Goal: Information Seeking & Learning: Check status

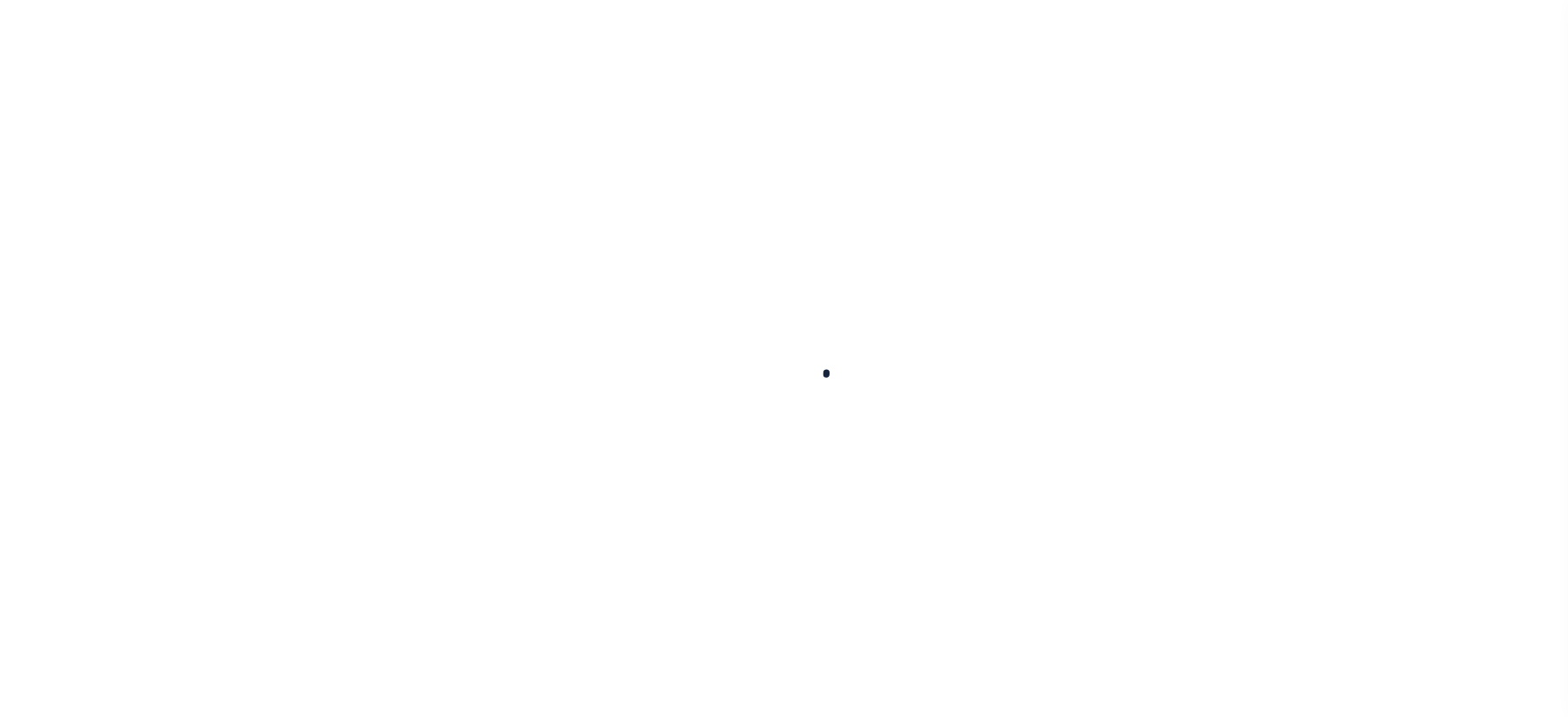
scroll to position [137, 0]
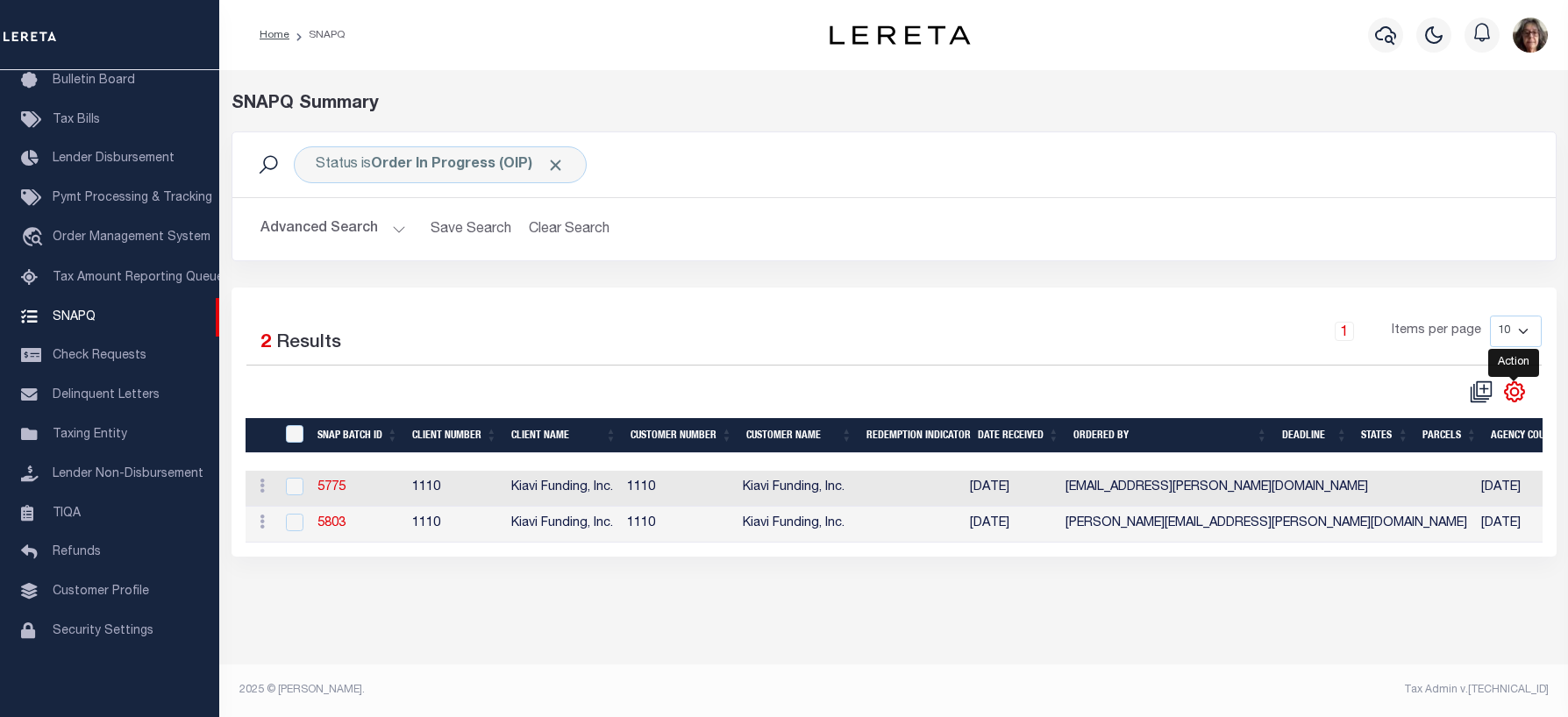
click at [1516, 395] on icon "" at bounding box center [1514, 391] width 8 height 8
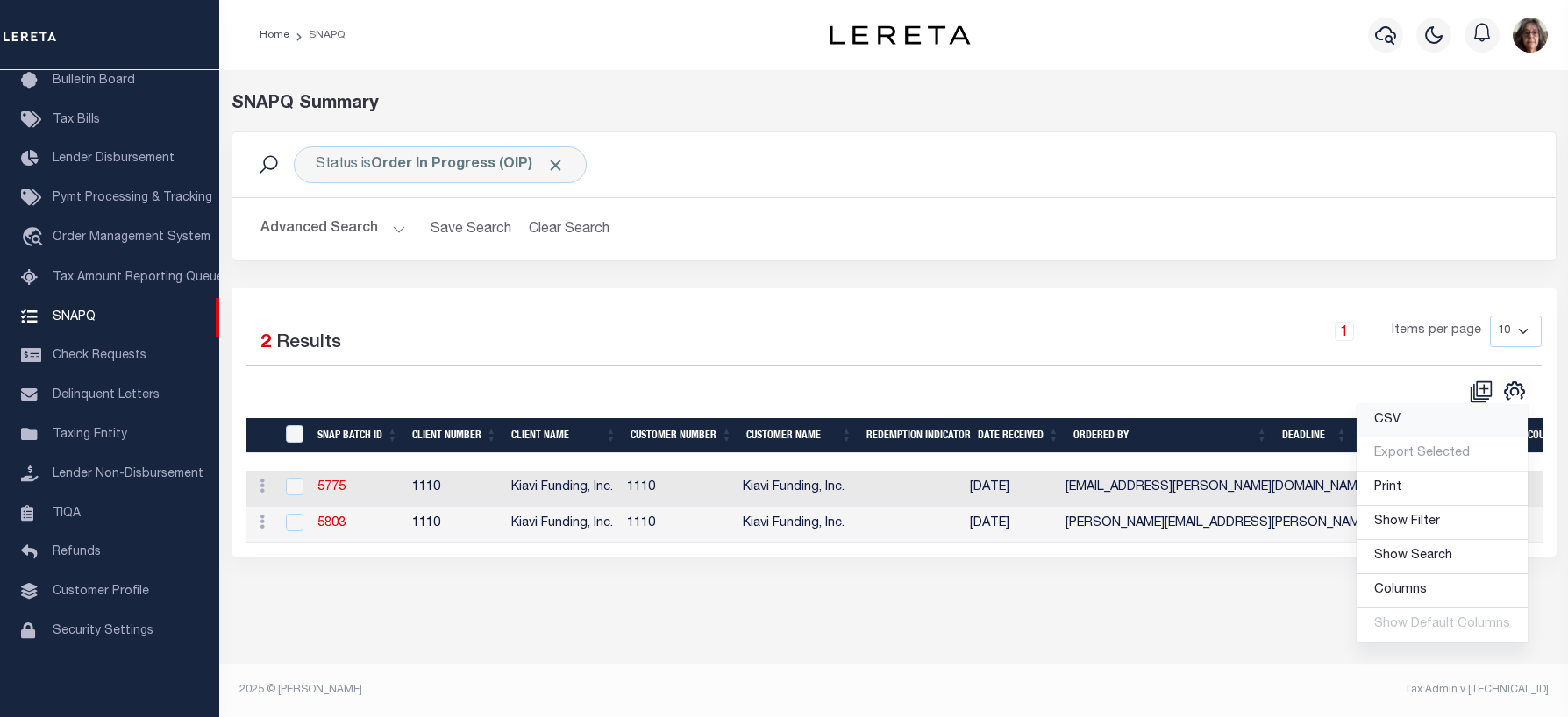
click at [1390, 424] on span "CSV" at bounding box center [1387, 420] width 26 height 12
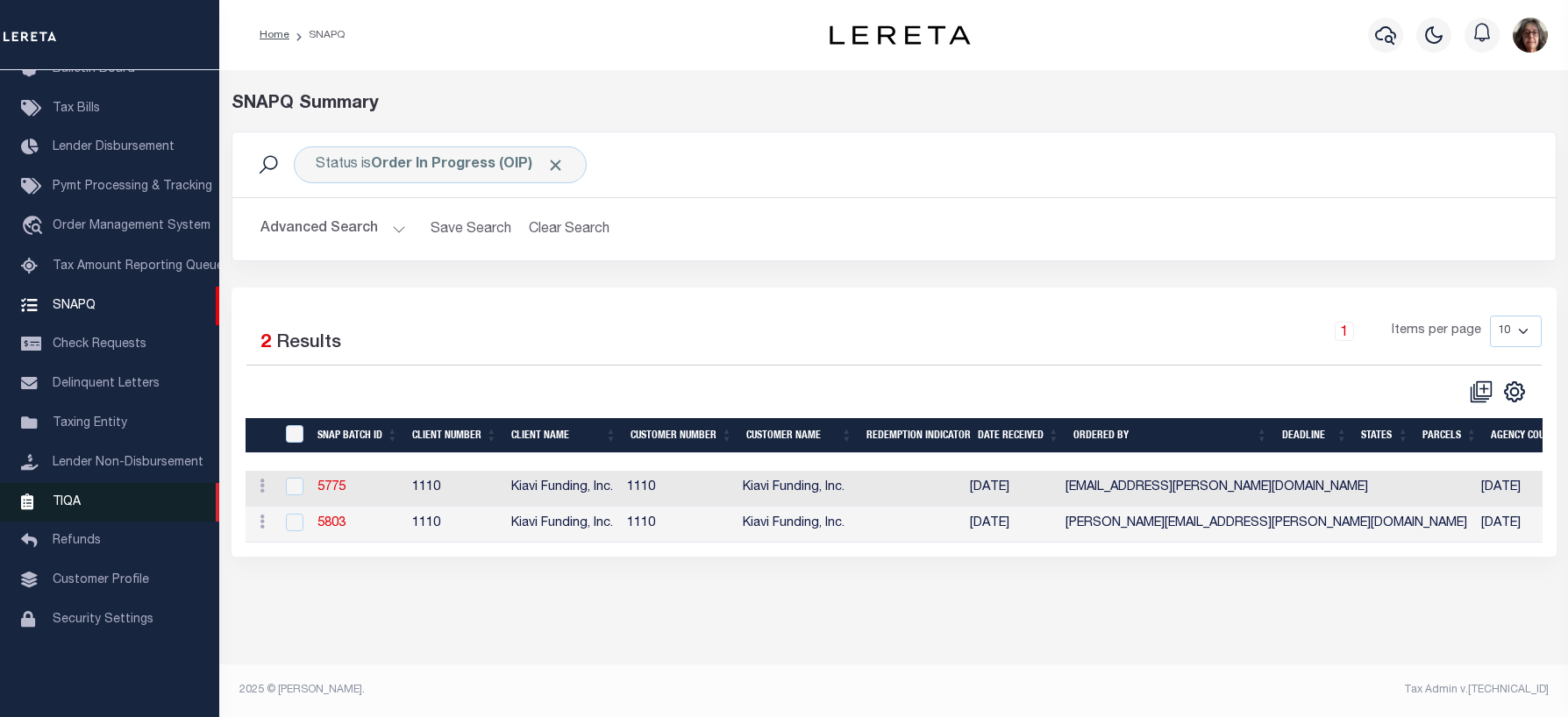
click at [65, 508] on span "TIQA" at bounding box center [67, 502] width 28 height 12
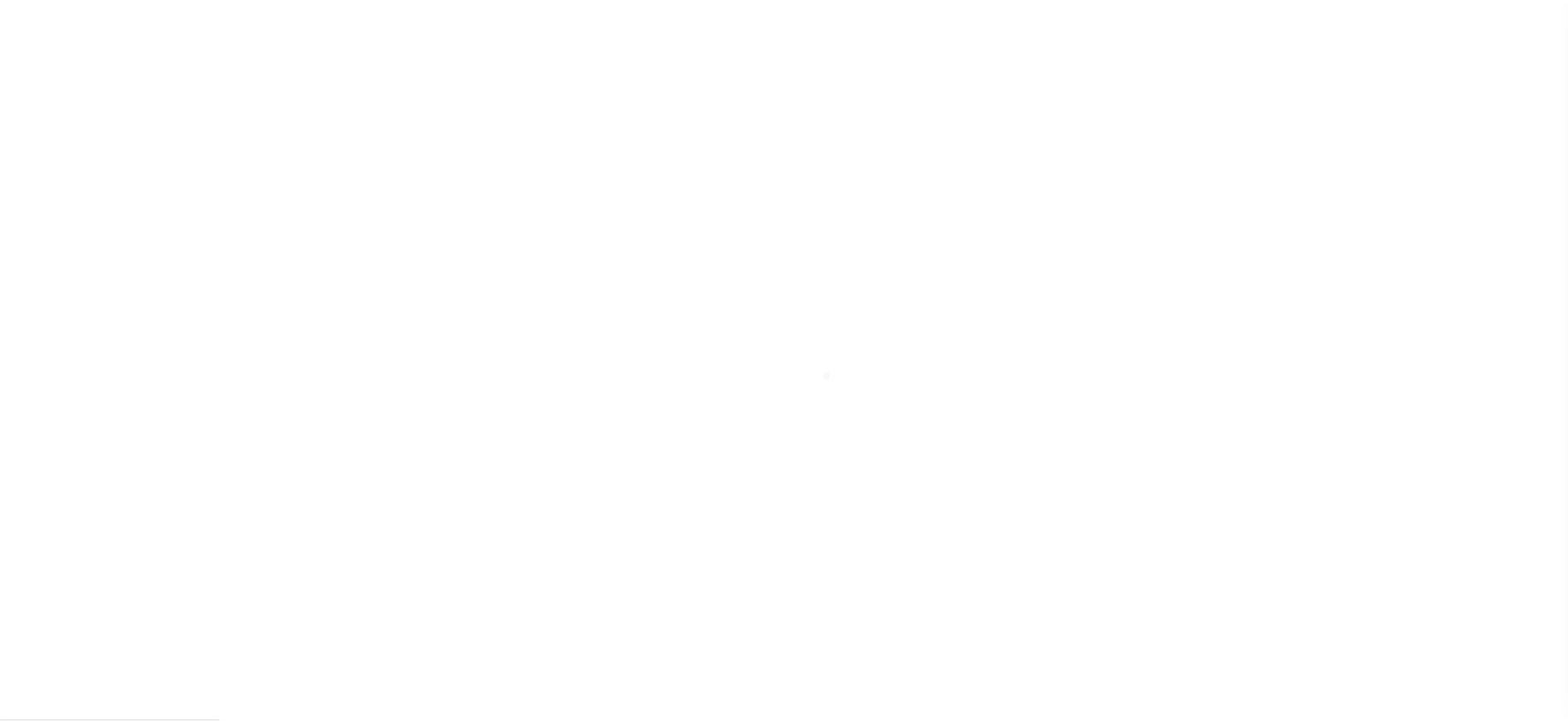
scroll to position [138, 0]
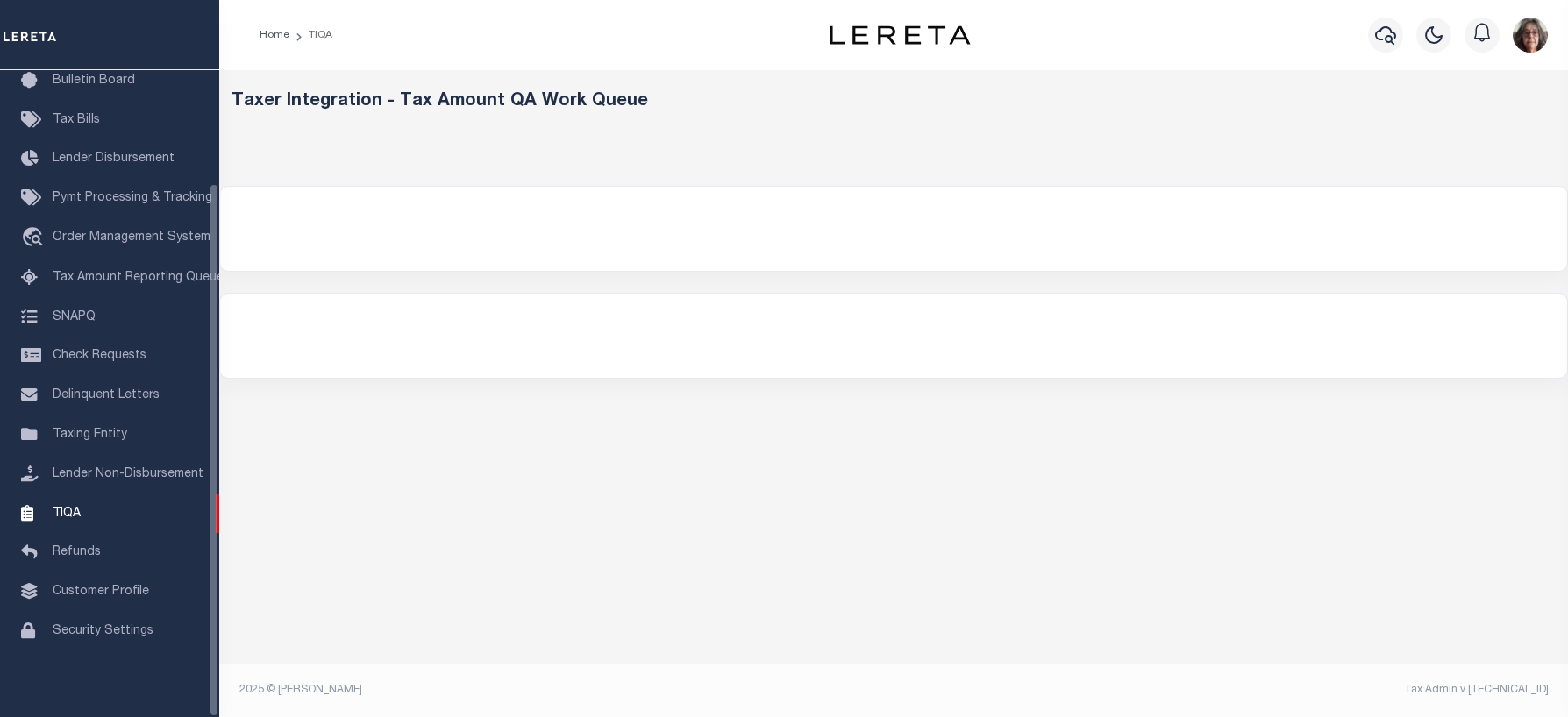
select select "200"
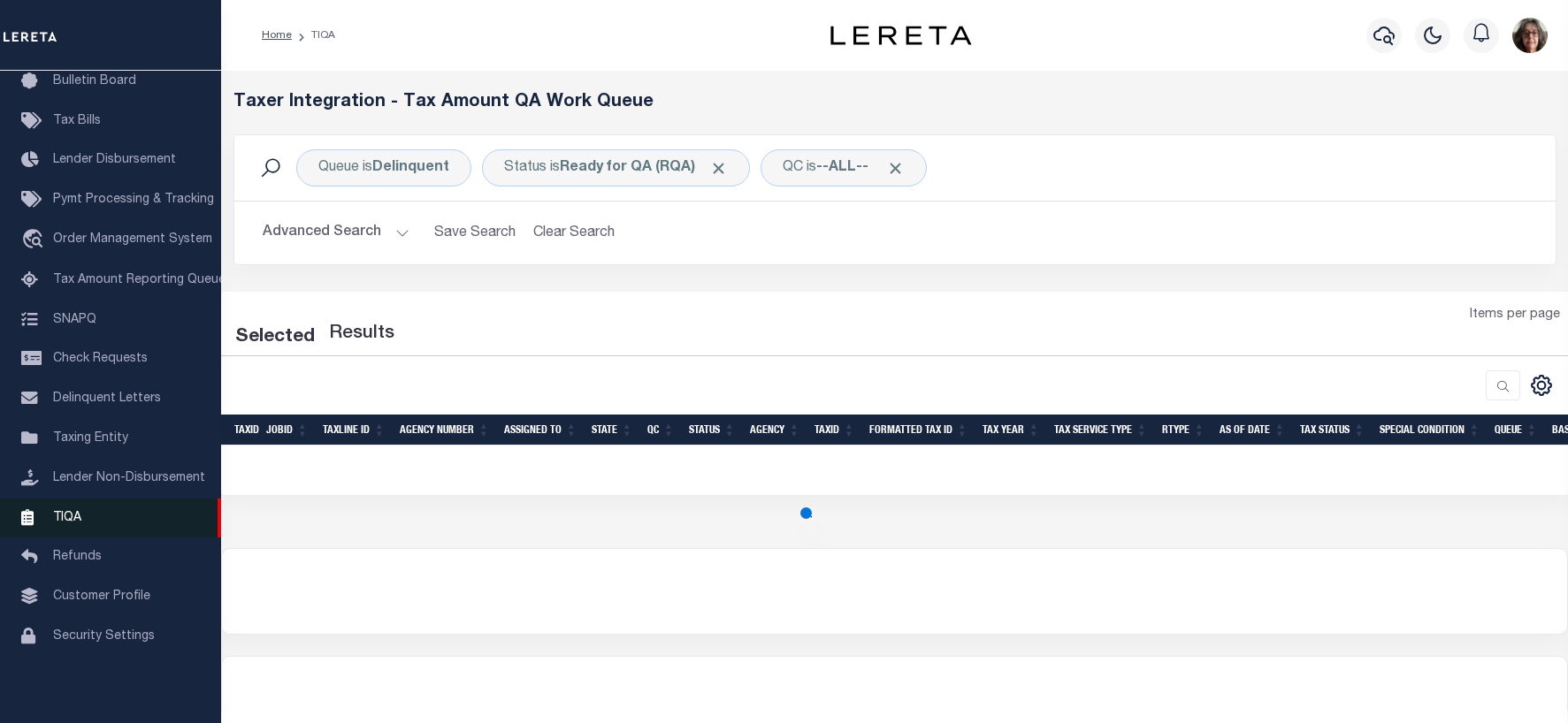
select select "200"
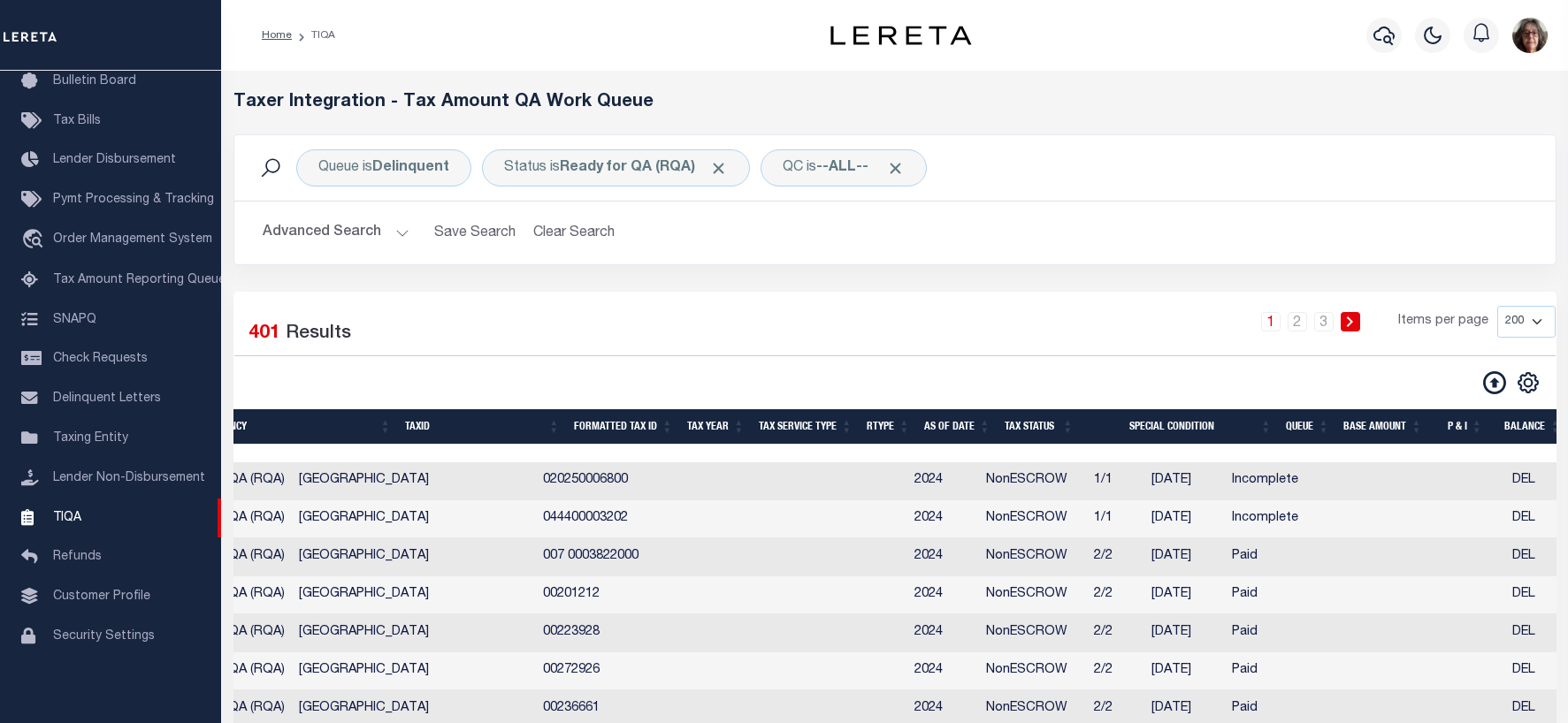
scroll to position [0, 0]
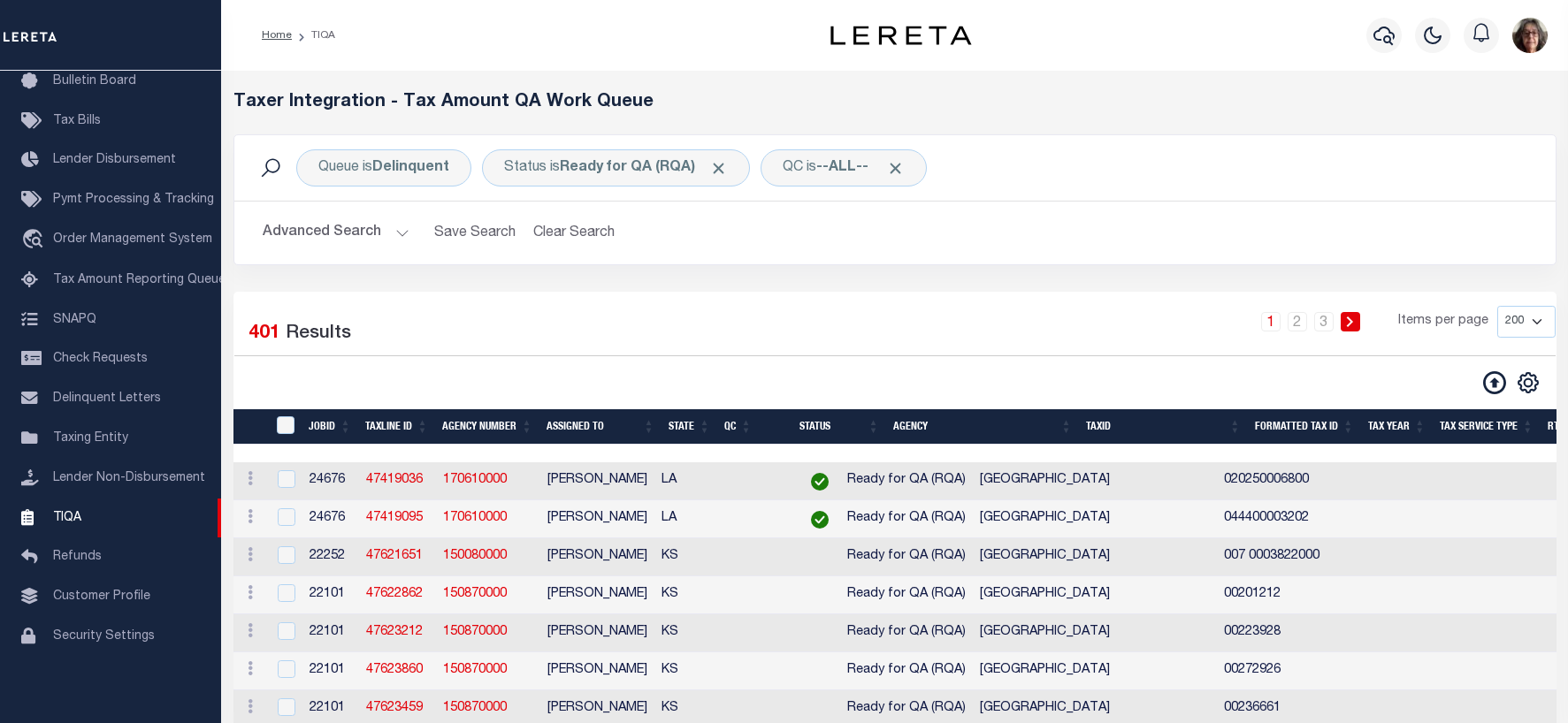
click at [396, 235] on button "Advanced Search" at bounding box center [336, 232] width 147 height 35
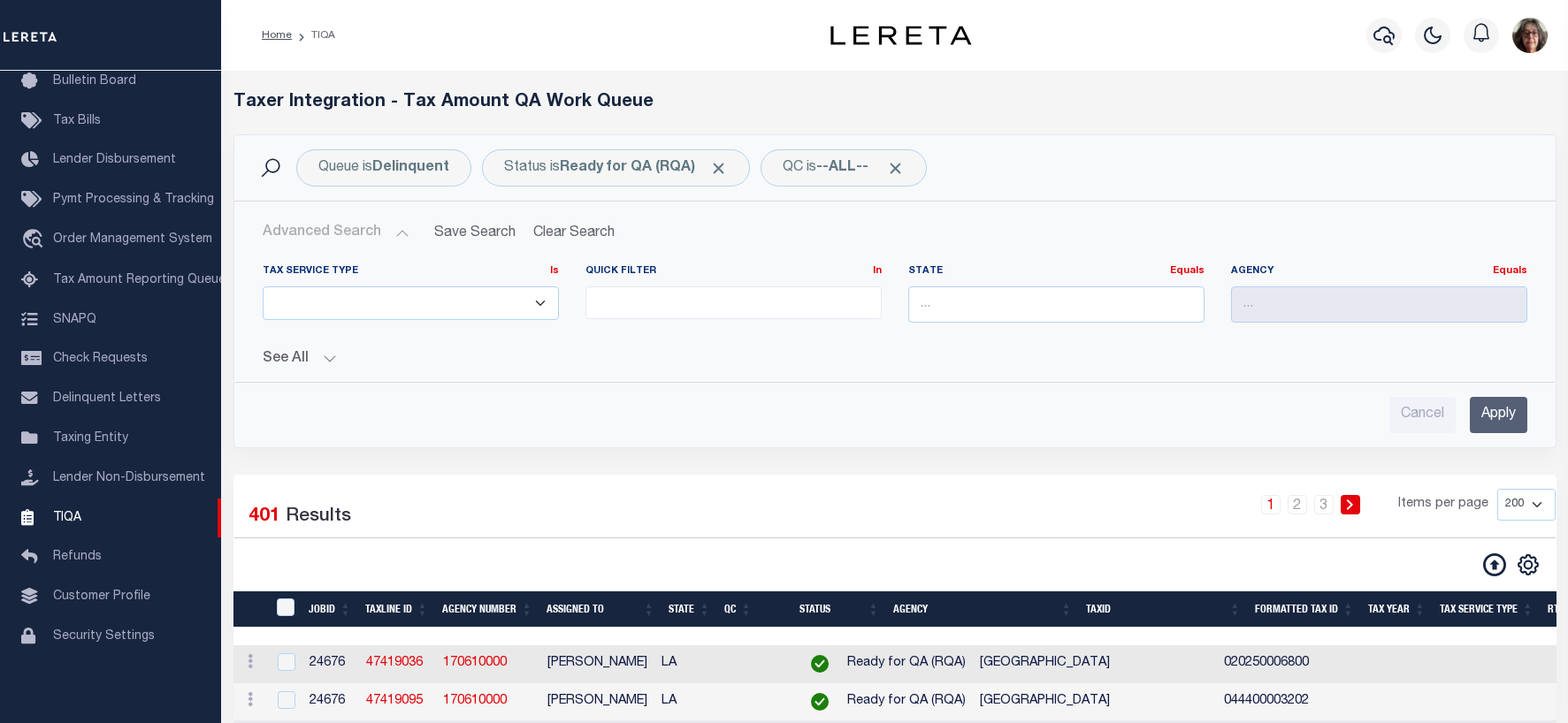
click at [332, 353] on button "See All" at bounding box center [894, 359] width 1264 height 17
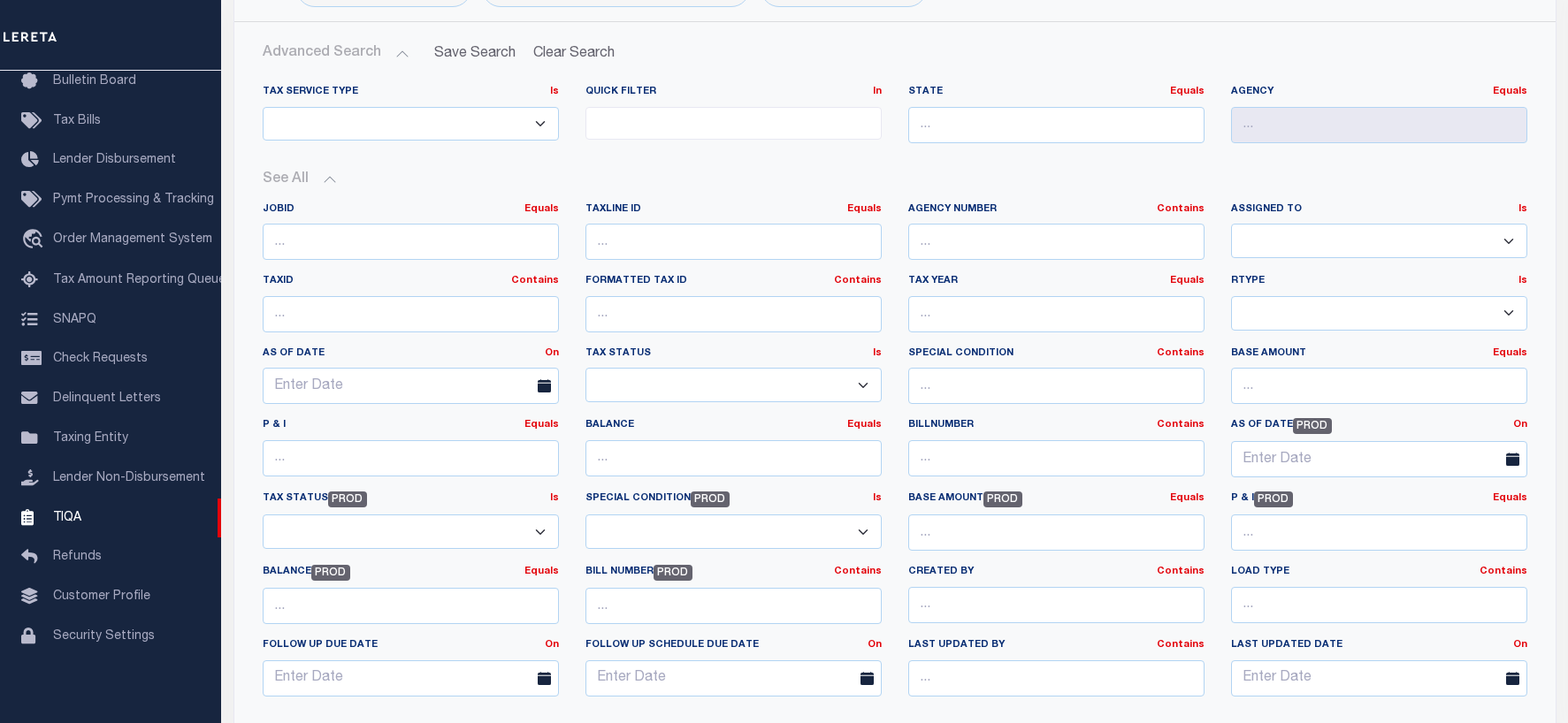
scroll to position [176, 0]
click at [541, 532] on select "Paid In Full Unpaid 3rd Party Tax Lien Awaiting Bill Release Balance Forward Ba…" at bounding box center [410, 534] width 296 height 35
select select "PIF"
click at [262, 517] on select "Paid In Full Unpaid 3rd Party Tax Lien Awaiting Bill Release Balance Forward Ba…" at bounding box center [410, 534] width 296 height 35
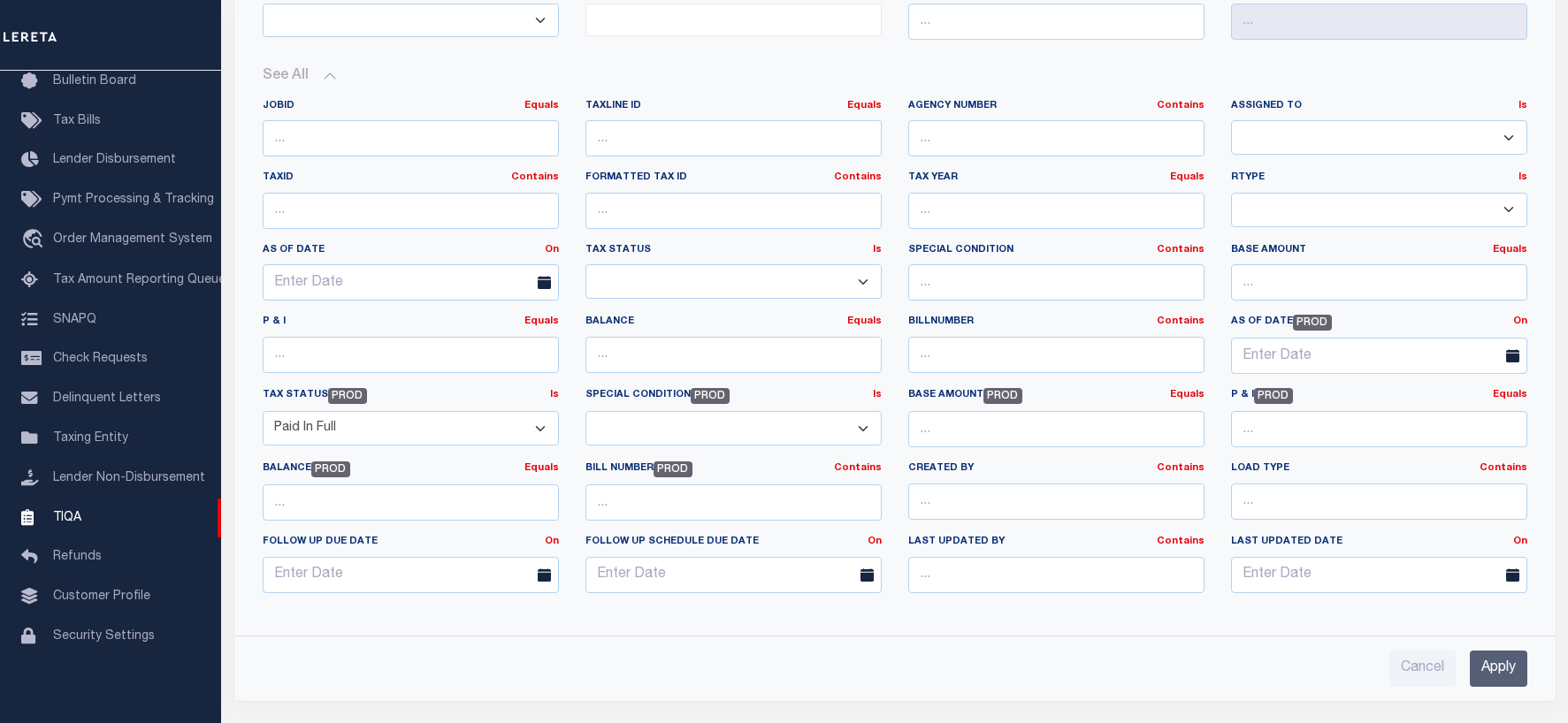
scroll to position [618, 0]
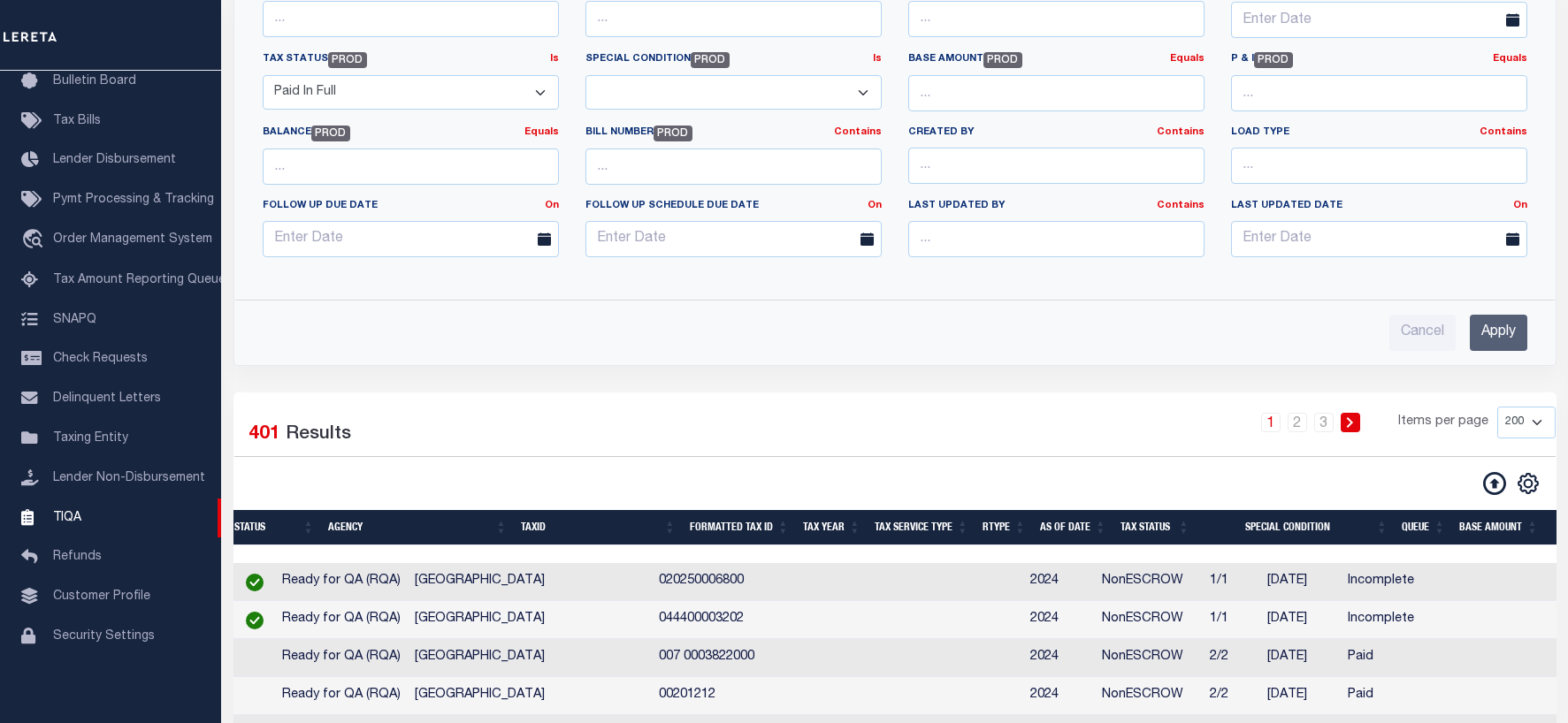
click at [1502, 336] on input "Apply" at bounding box center [1498, 332] width 58 height 36
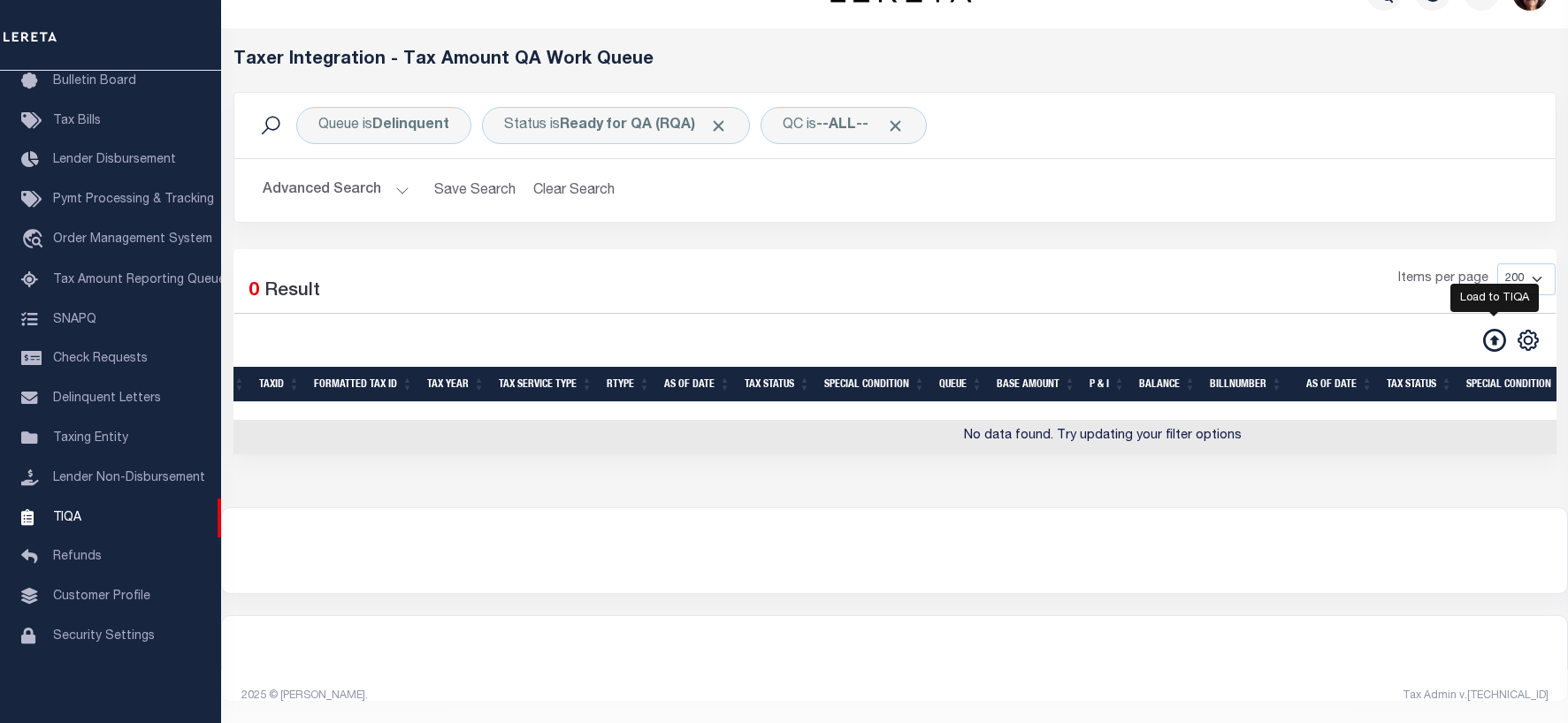
scroll to position [57, 0]
click at [398, 176] on button "Advanced Search" at bounding box center [336, 190] width 147 height 35
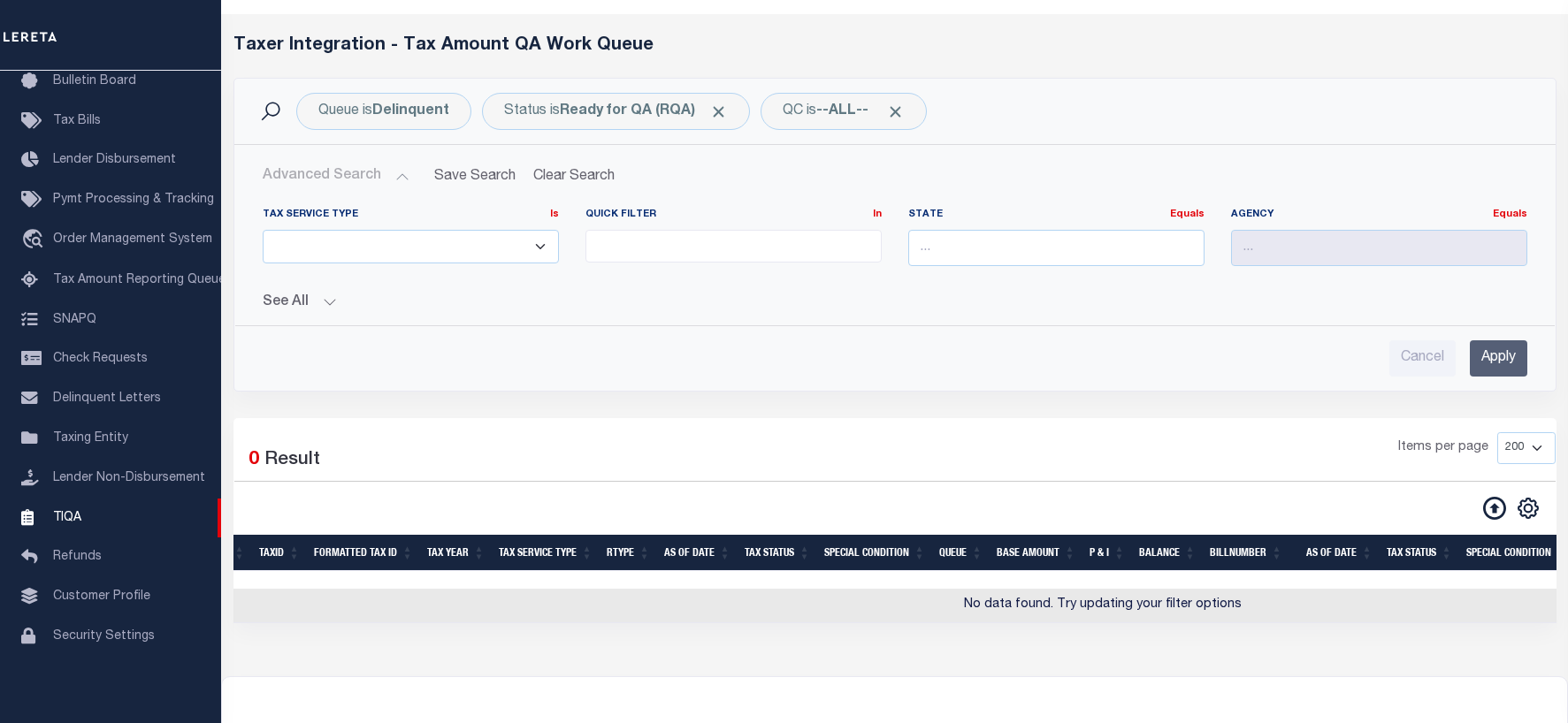
click at [328, 299] on button "See All" at bounding box center [894, 302] width 1264 height 17
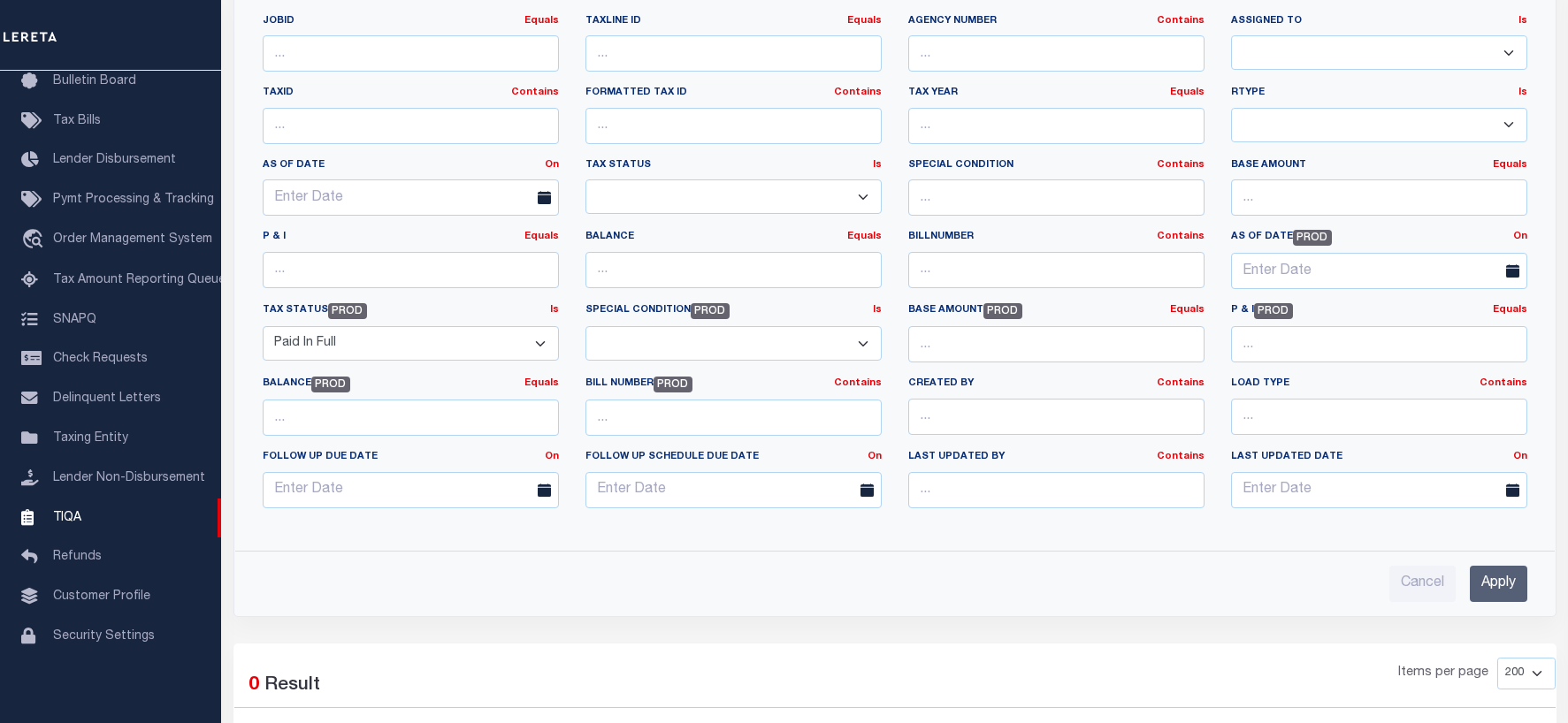
scroll to position [322, 0]
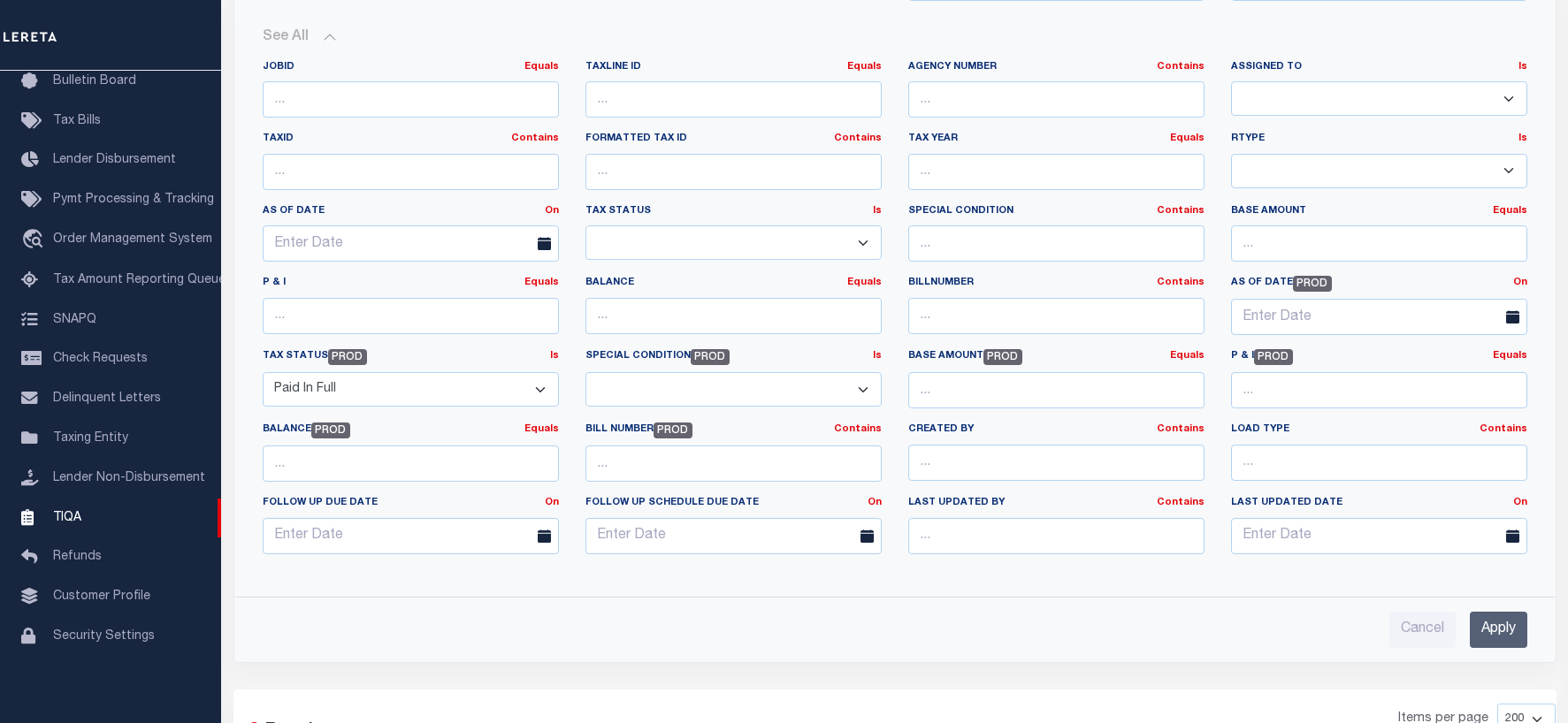
click at [537, 388] on select "Paid In Full Unpaid 3rd Party Tax Lien Awaiting Bill Release Balance Forward Ba…" at bounding box center [410, 389] width 296 height 35
select select
click at [262, 372] on select "Paid In Full Unpaid 3rd Party Tax Lien Awaiting Bill Release Balance Forward Ba…" at bounding box center [410, 389] width 296 height 35
click at [860, 242] on select "Paid In Full Unpaid 3rd Party Tax Lien Awaiting Bill Release Balance Forward Ba…" at bounding box center [733, 242] width 296 height 35
click at [585, 225] on select "Paid In Full Unpaid 3rd Party Tax Lien Awaiting Bill Release Balance Forward Ba…" at bounding box center [733, 242] width 296 height 35
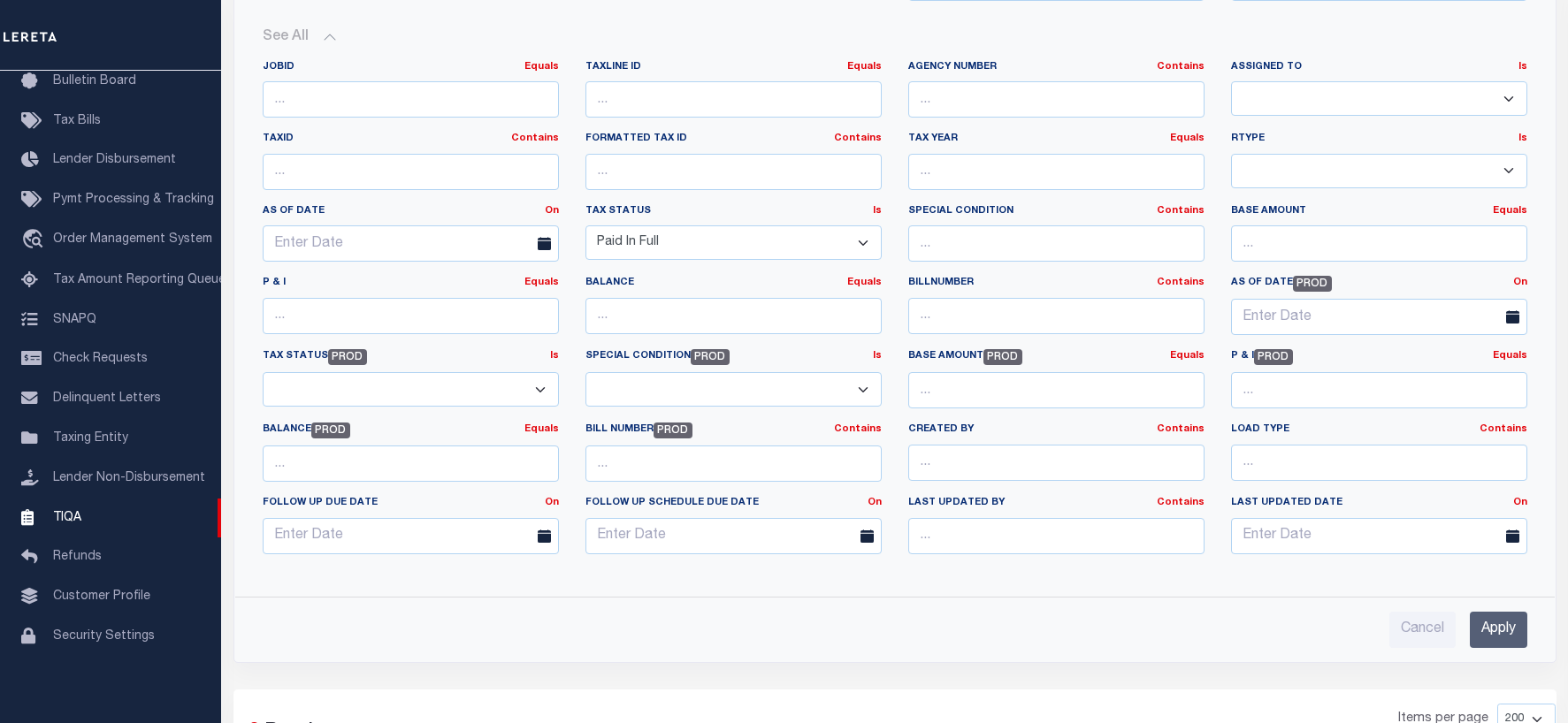
click at [1514, 627] on input "Apply" at bounding box center [1498, 629] width 58 height 36
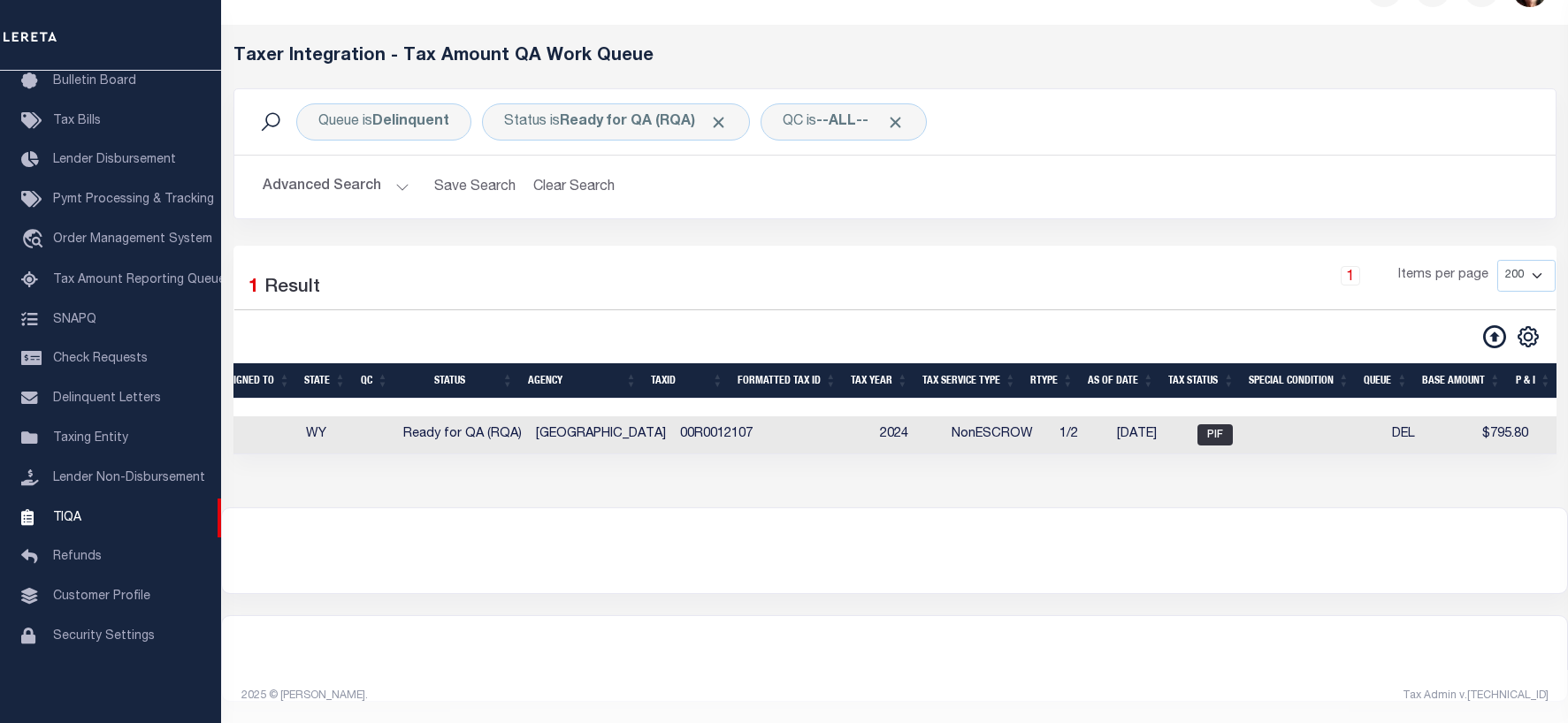
scroll to position [0, 293]
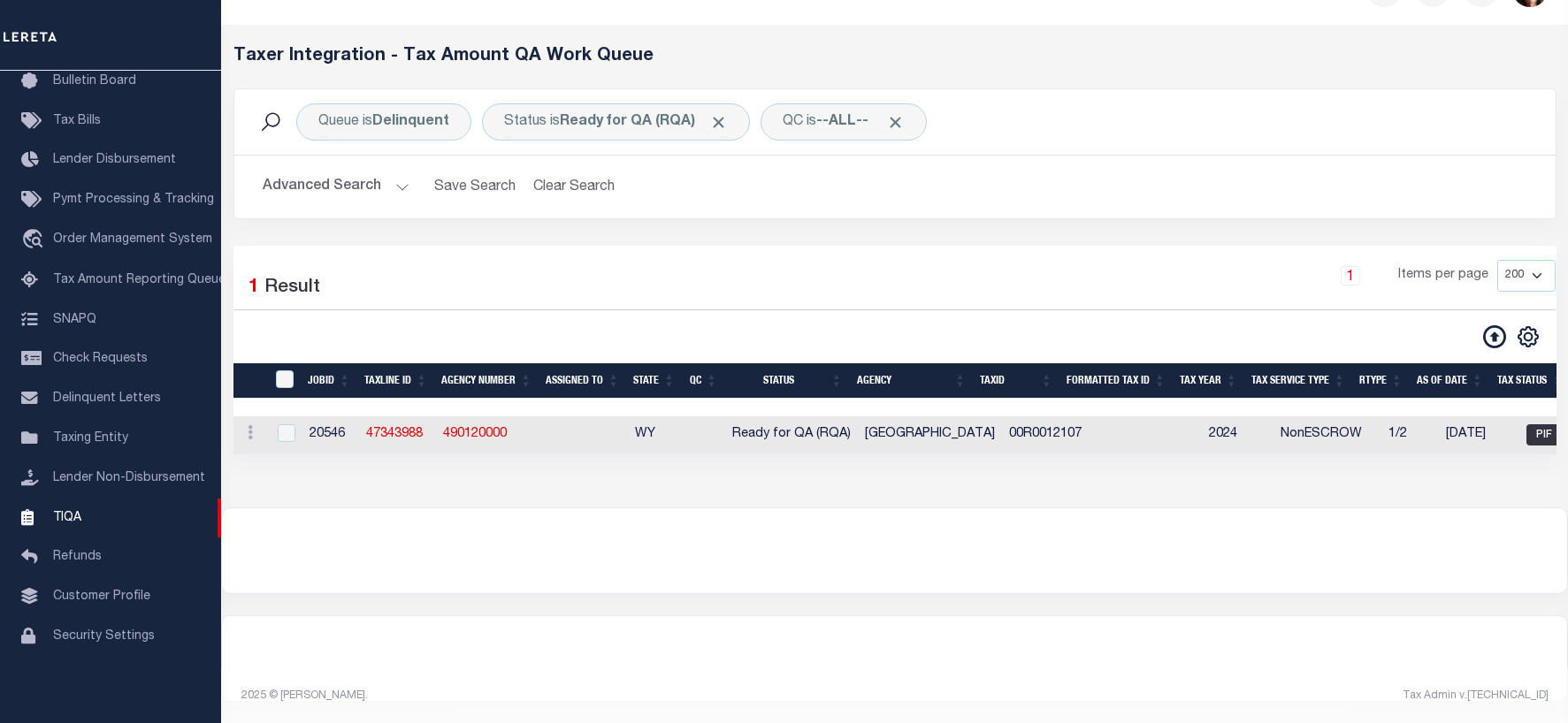
click at [397, 170] on button "Advanced Search" at bounding box center [336, 187] width 147 height 35
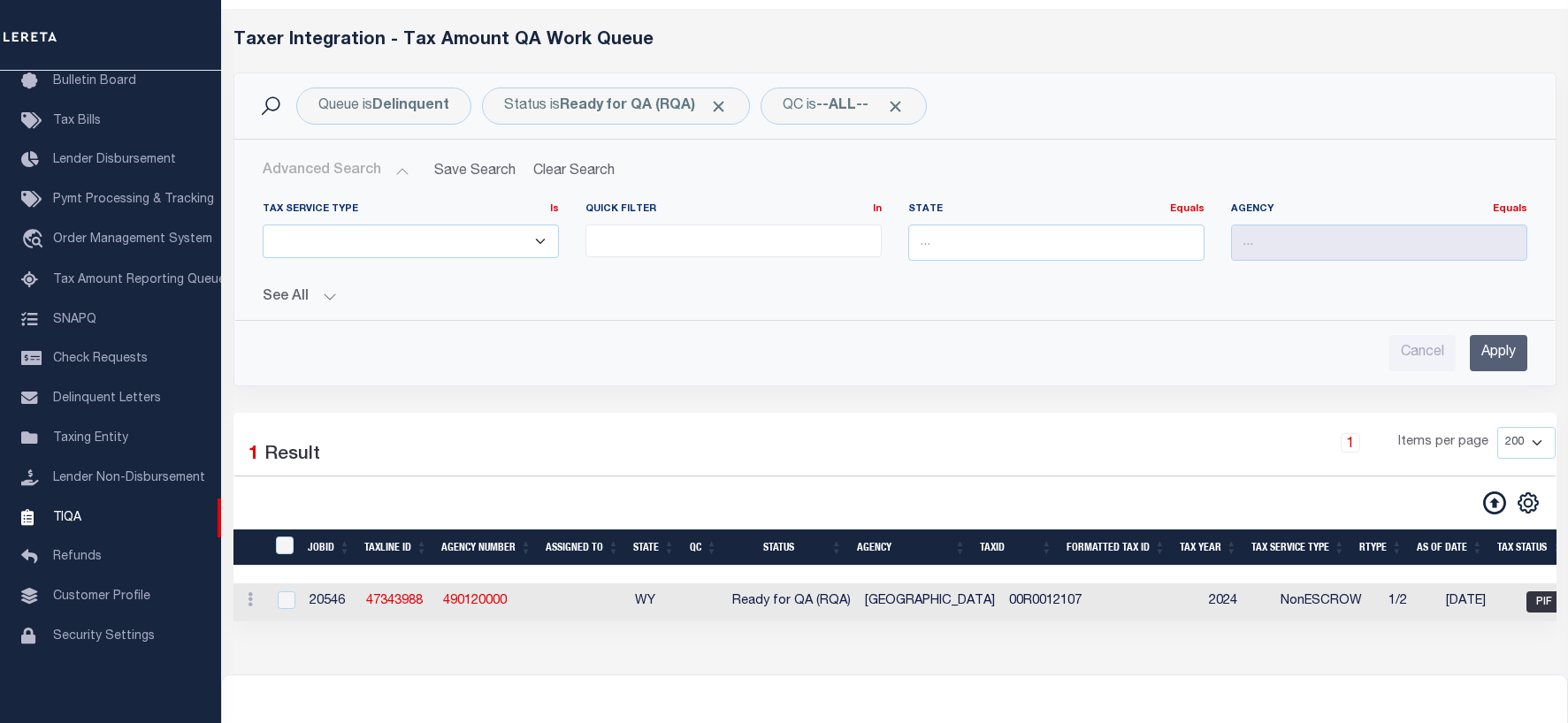
click at [332, 296] on button "See All" at bounding box center [894, 297] width 1264 height 17
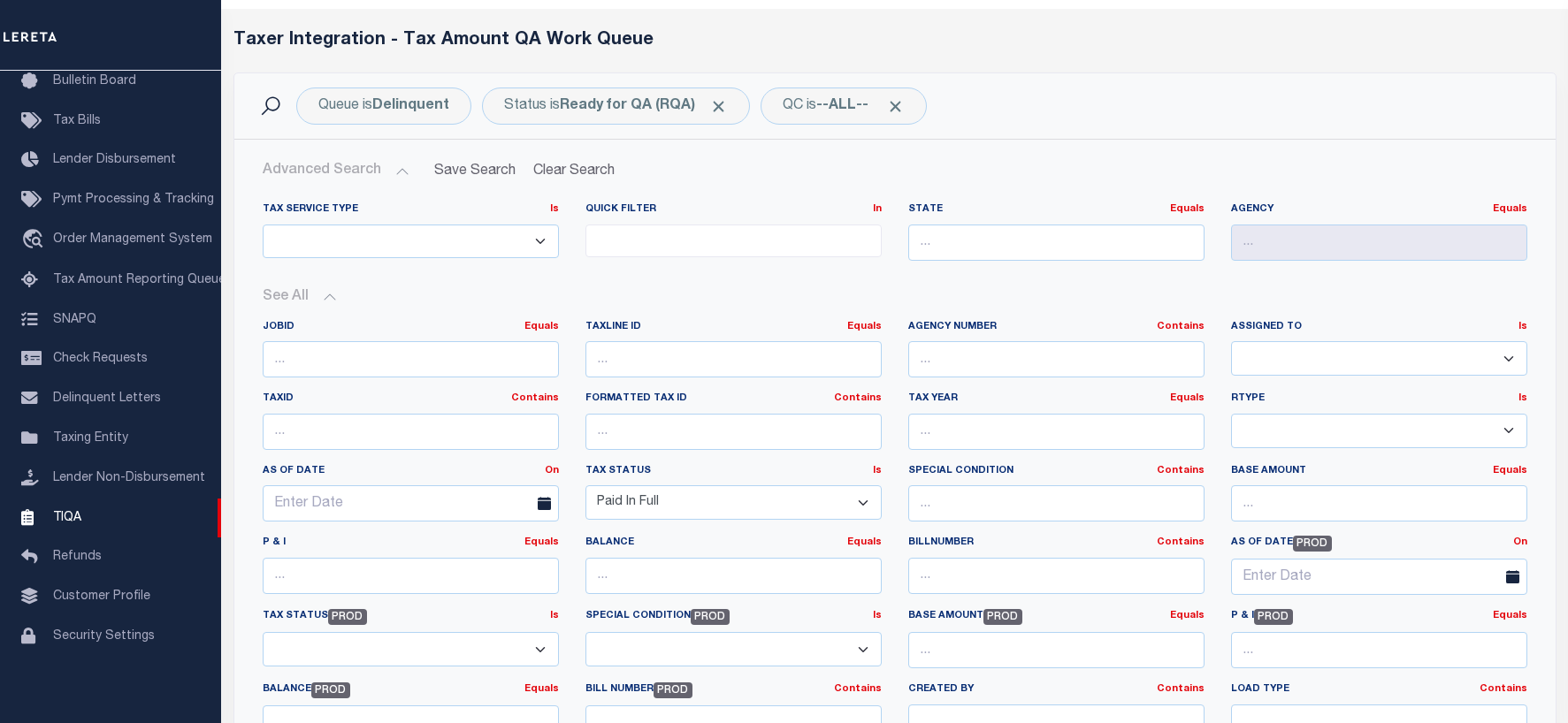
click at [864, 500] on select "Paid In Full Unpaid 3rd Party Tax Lien Awaiting Bill Release Balance Forward Ba…" at bounding box center [733, 502] width 296 height 35
select select "PYD"
click at [585, 486] on select "Paid In Full Unpaid 3rd Party Tax Lien Awaiting Bill Release Balance Forward Ba…" at bounding box center [733, 502] width 296 height 35
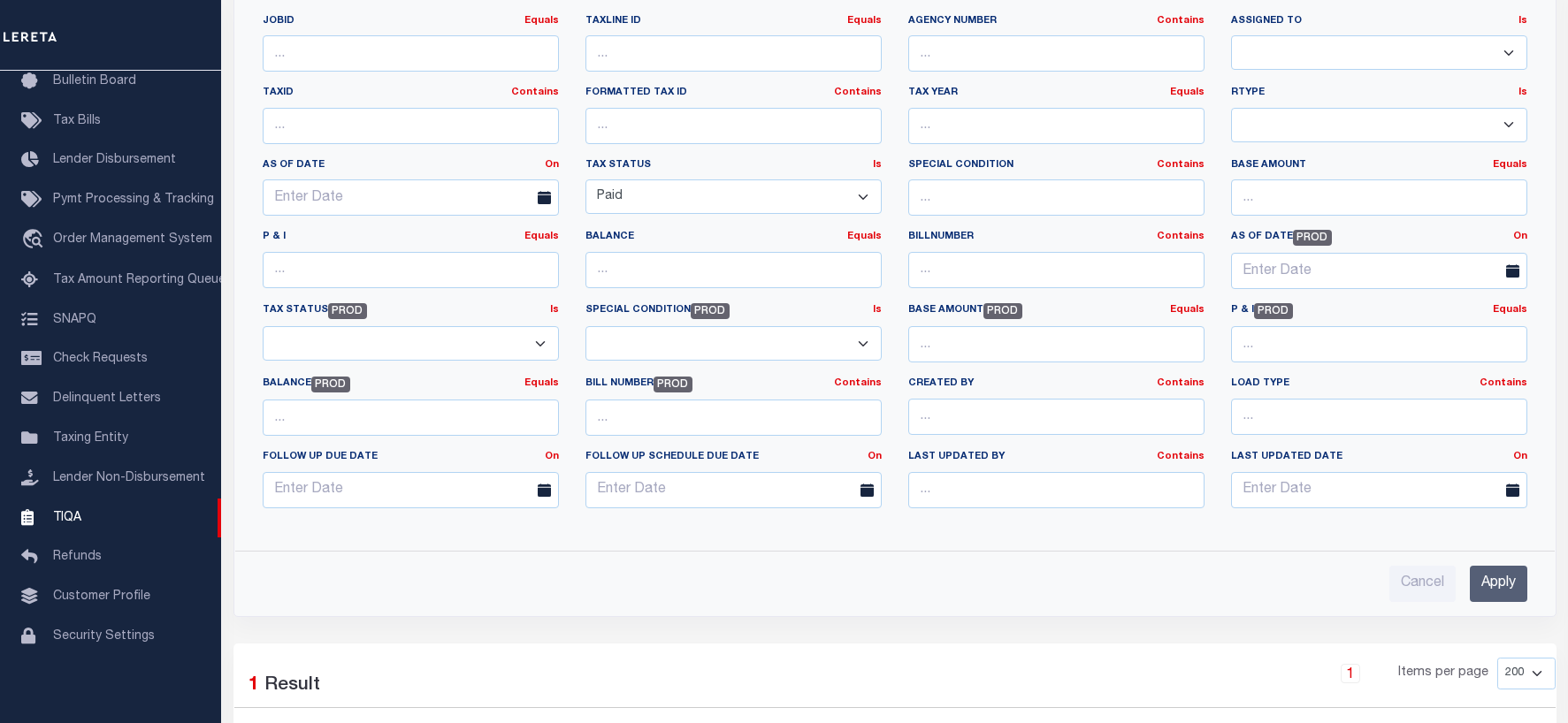
scroll to position [416, 0]
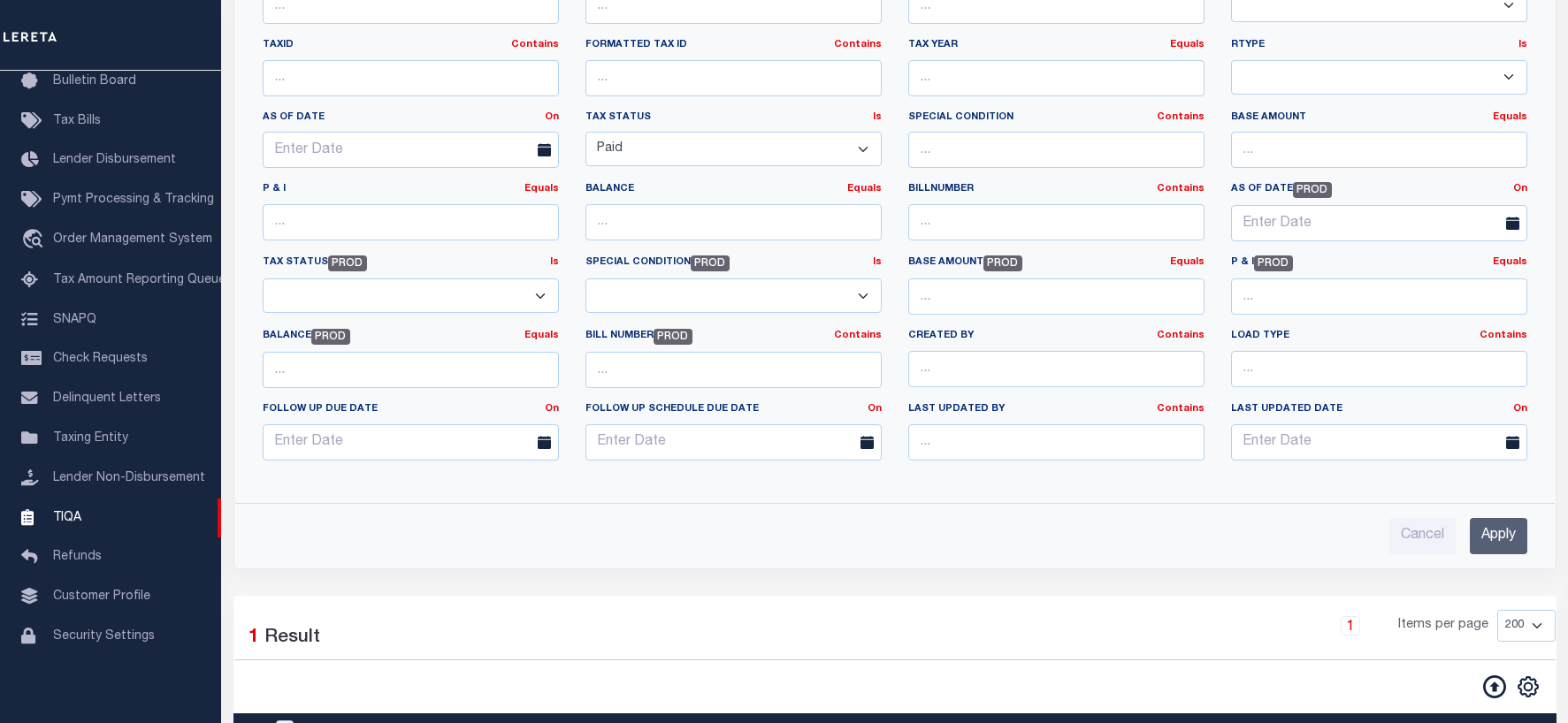
click at [1494, 538] on input "Apply" at bounding box center [1498, 536] width 58 height 36
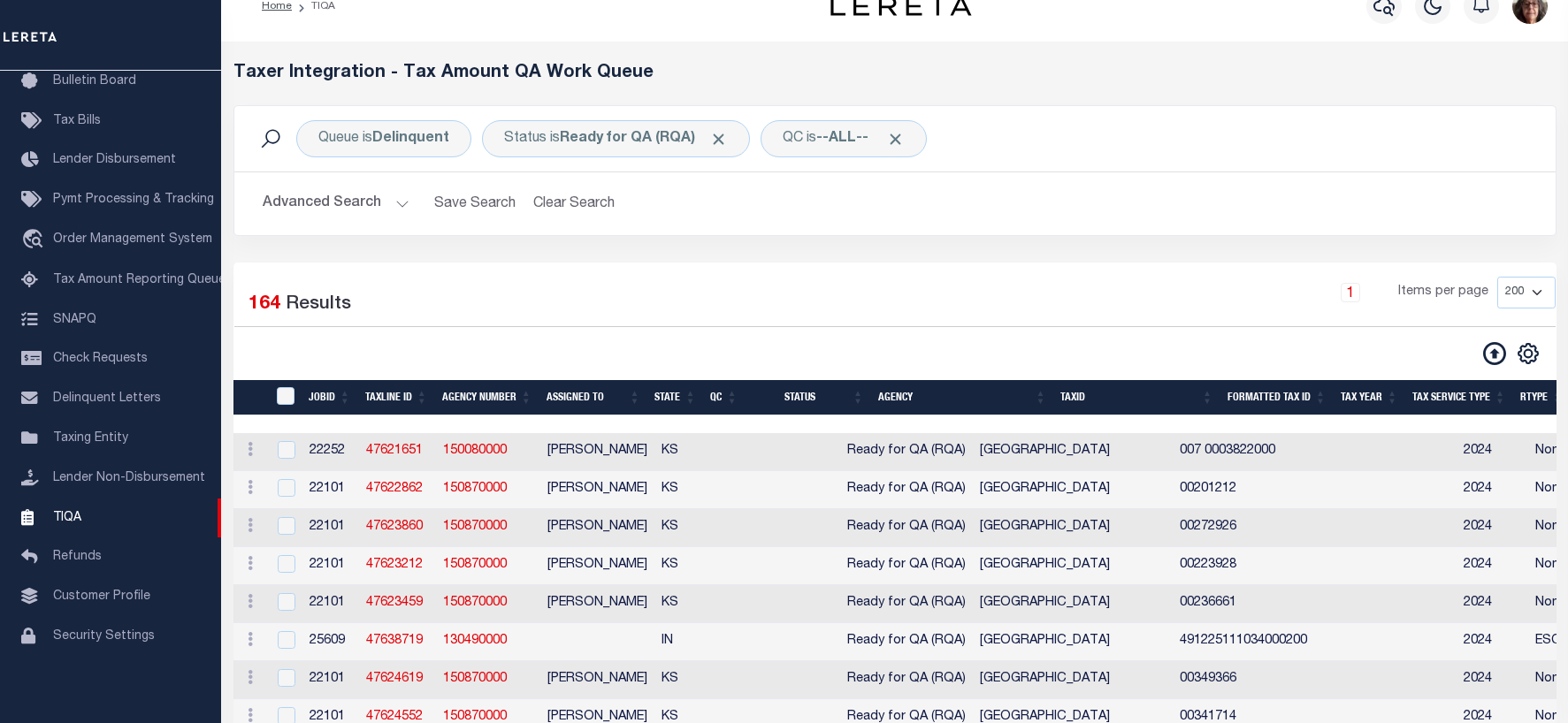
scroll to position [0, 0]
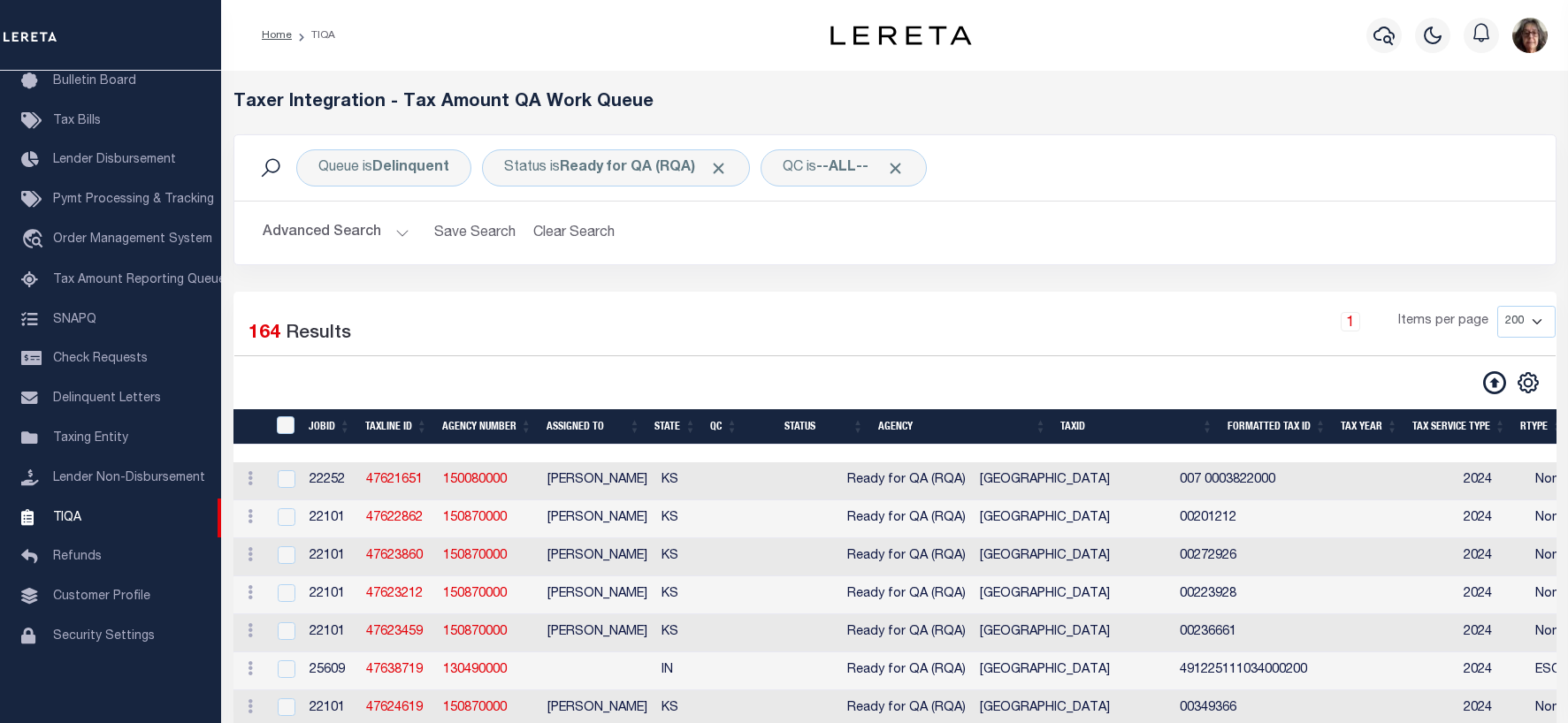
click at [571, 237] on button "Clear Search" at bounding box center [574, 232] width 97 height 35
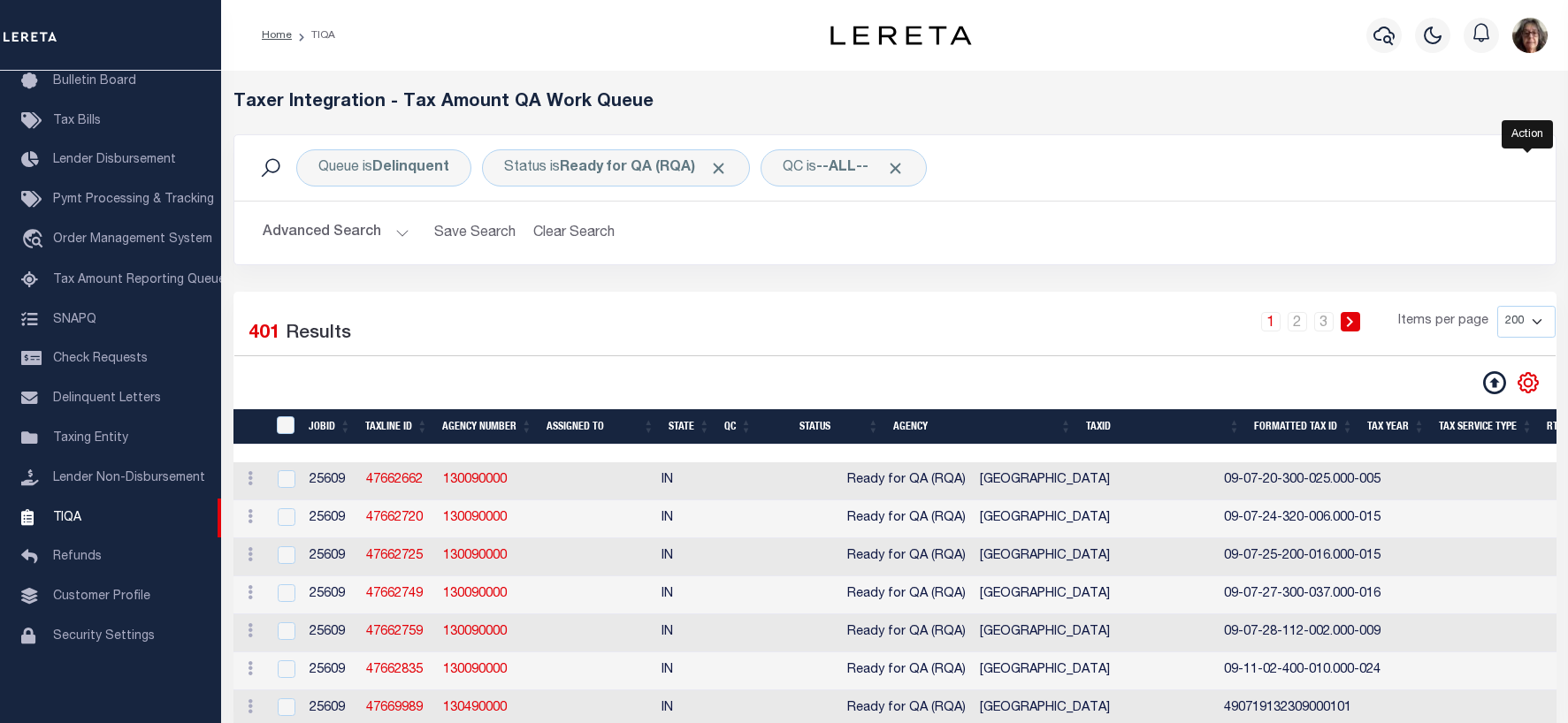
click at [1526, 384] on icon "" at bounding box center [1528, 383] width 23 height 23
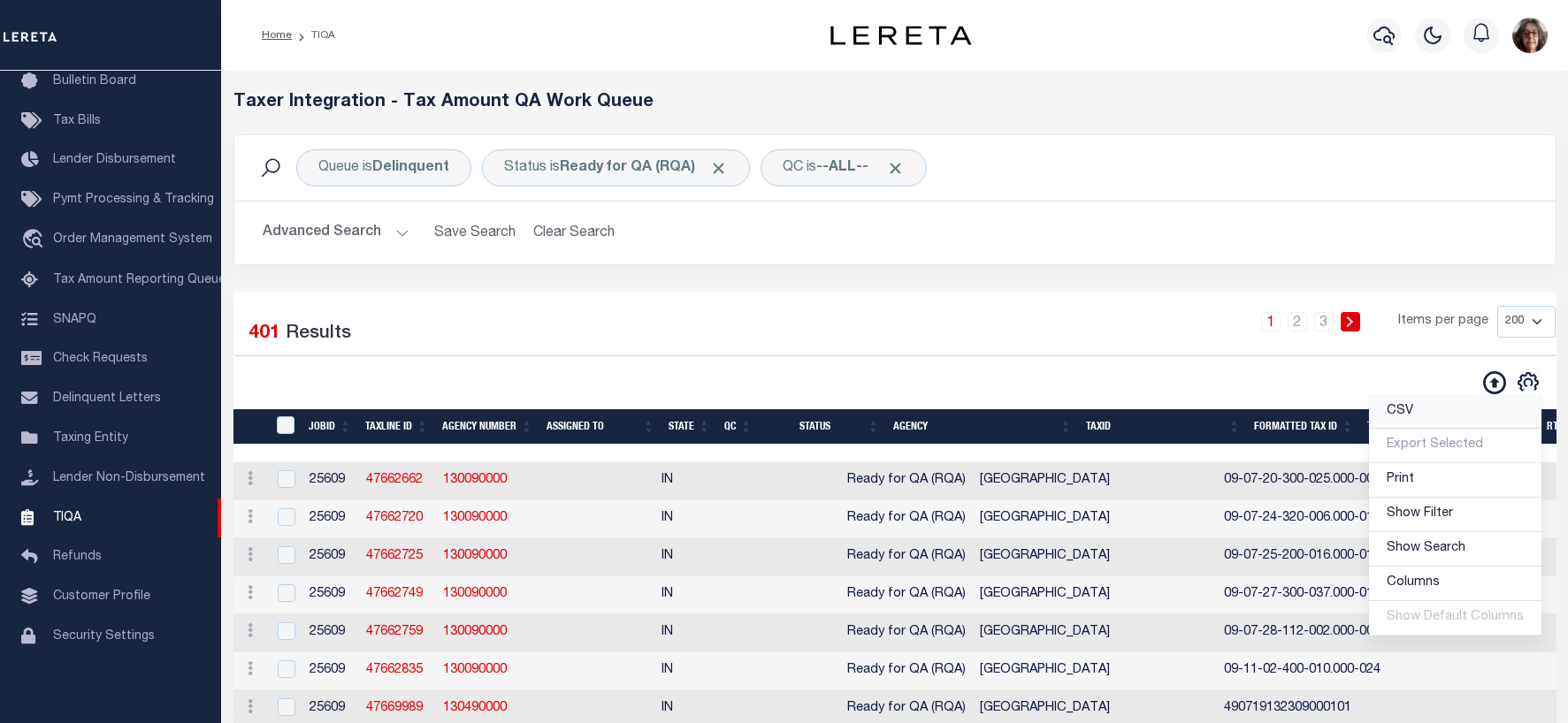
click at [1406, 414] on span "CSV" at bounding box center [1400, 411] width 27 height 12
